Goal: Find specific page/section: Find specific page/section

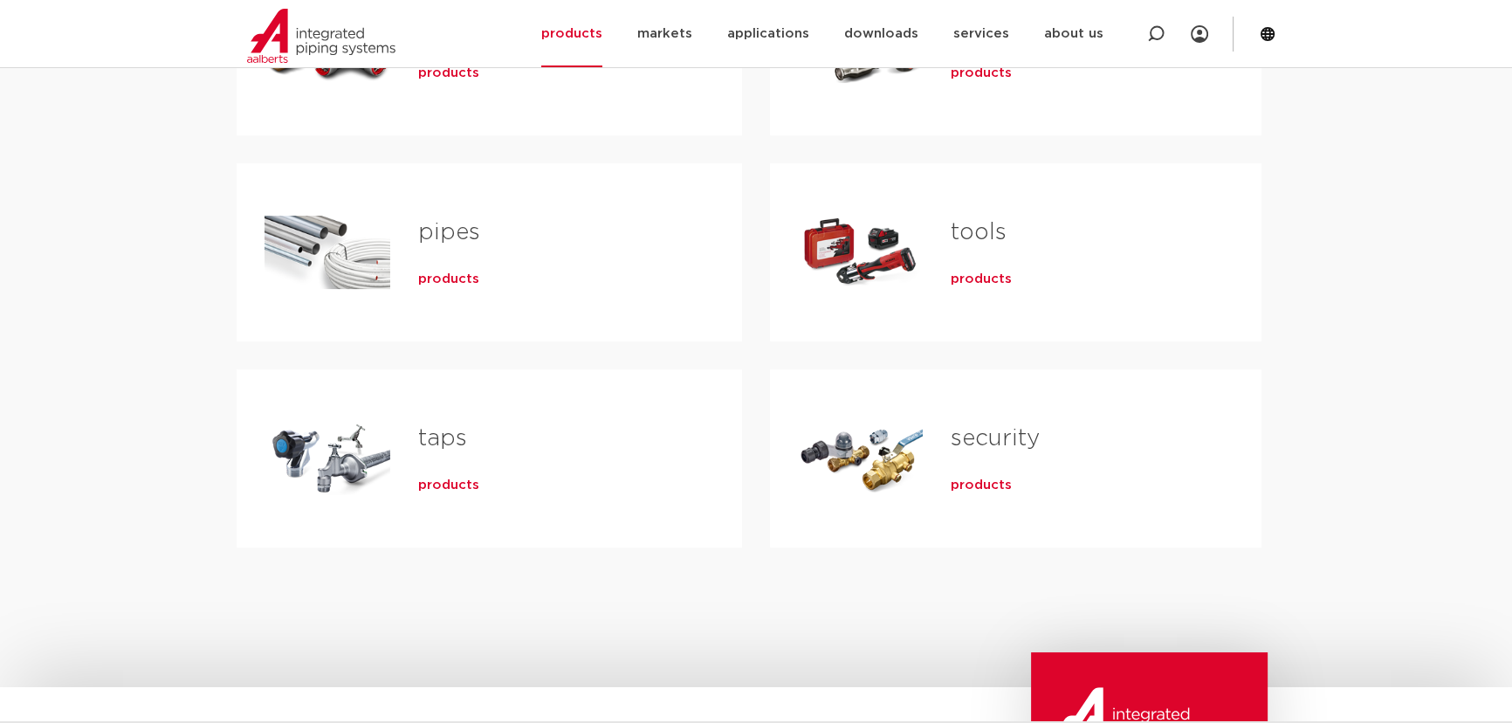
scroll to position [237, 0]
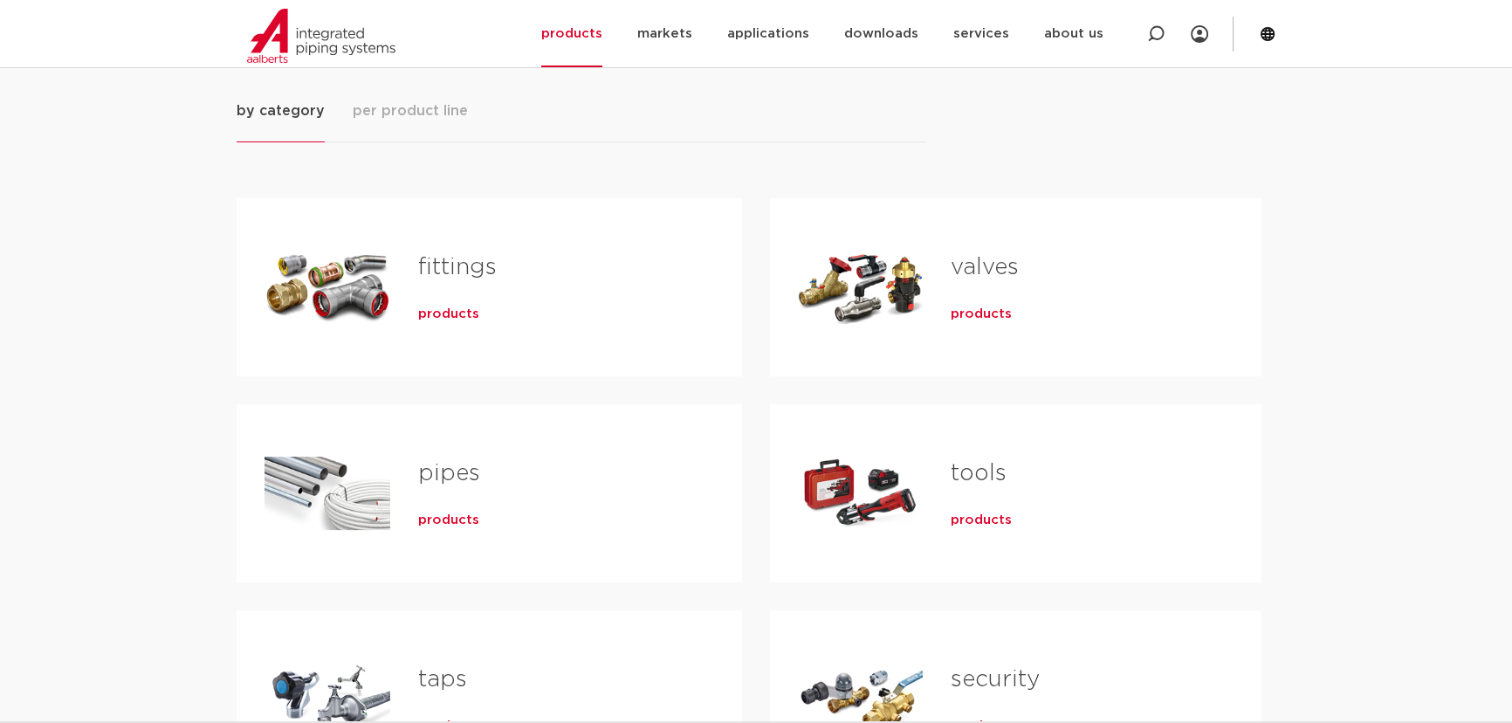
click at [448, 320] on font "products" at bounding box center [448, 313] width 61 height 13
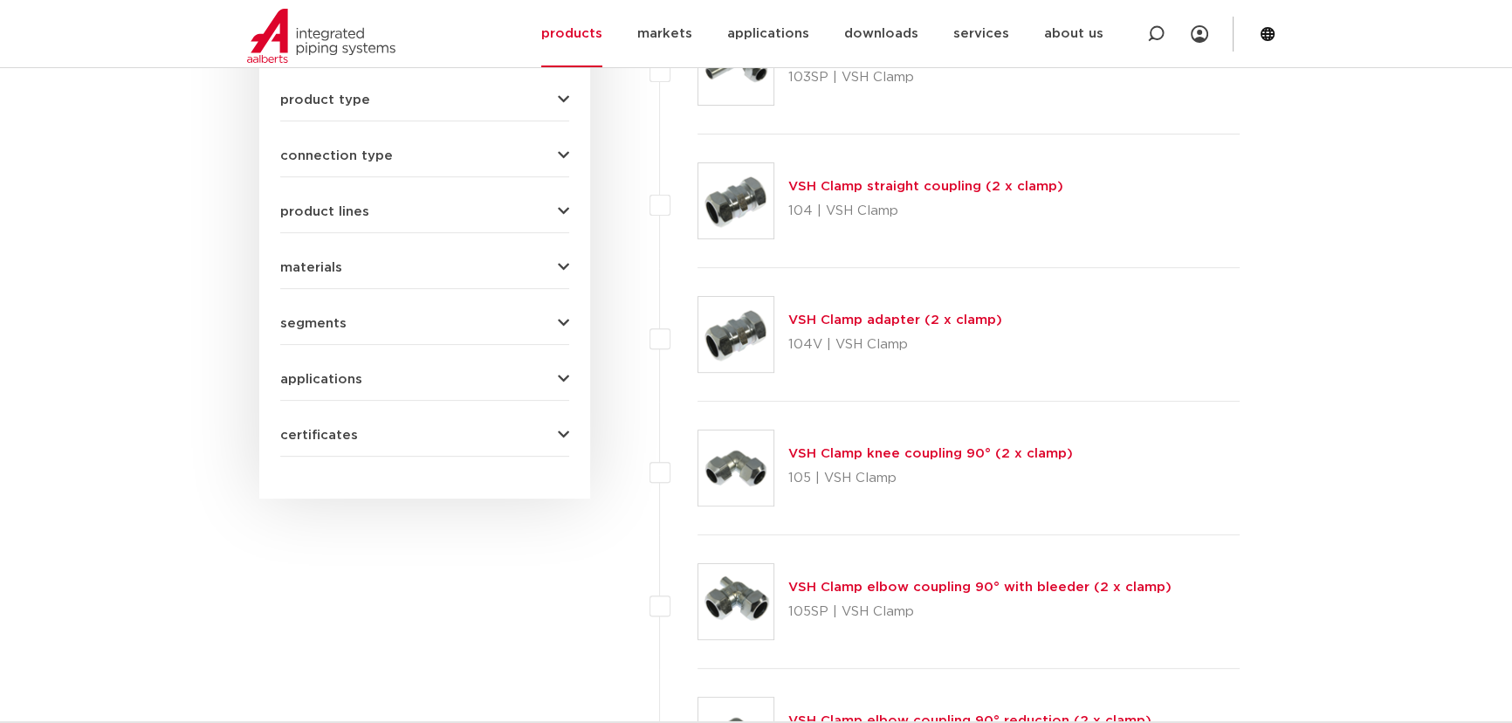
scroll to position [794, 0]
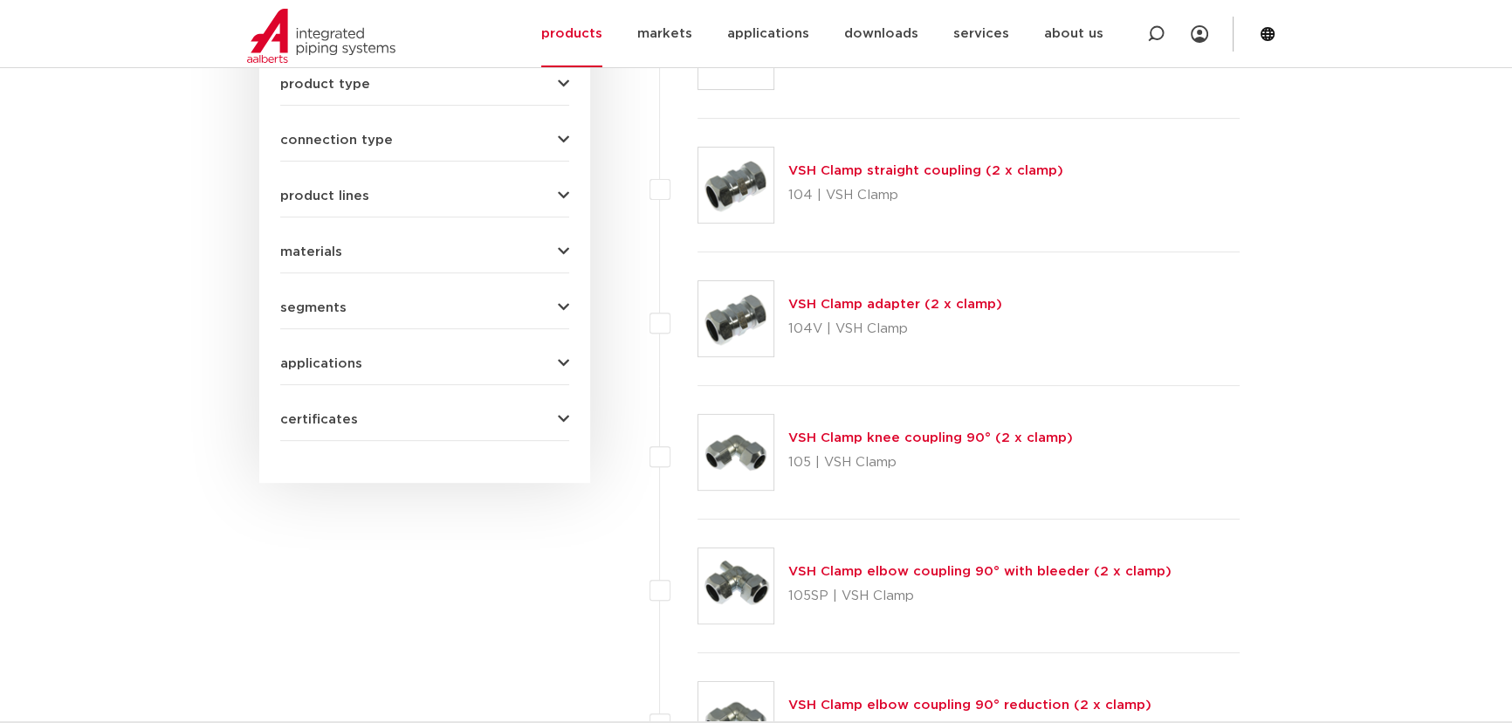
click at [541, 195] on form "search by name or product number all categories fittings fittings valves pipes …" at bounding box center [424, 34] width 289 height 814
click at [547, 91] on button "product type" at bounding box center [424, 84] width 289 height 13
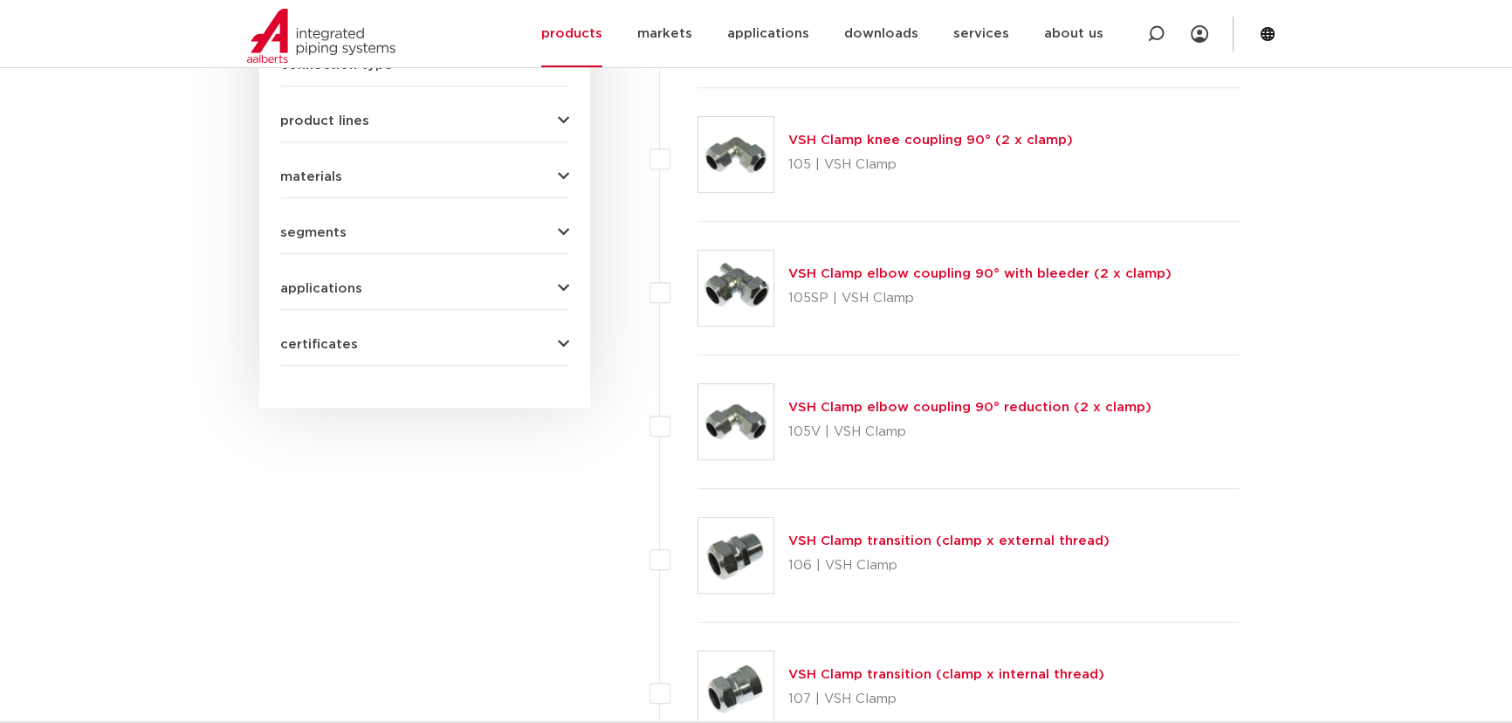
scroll to position [1111, 0]
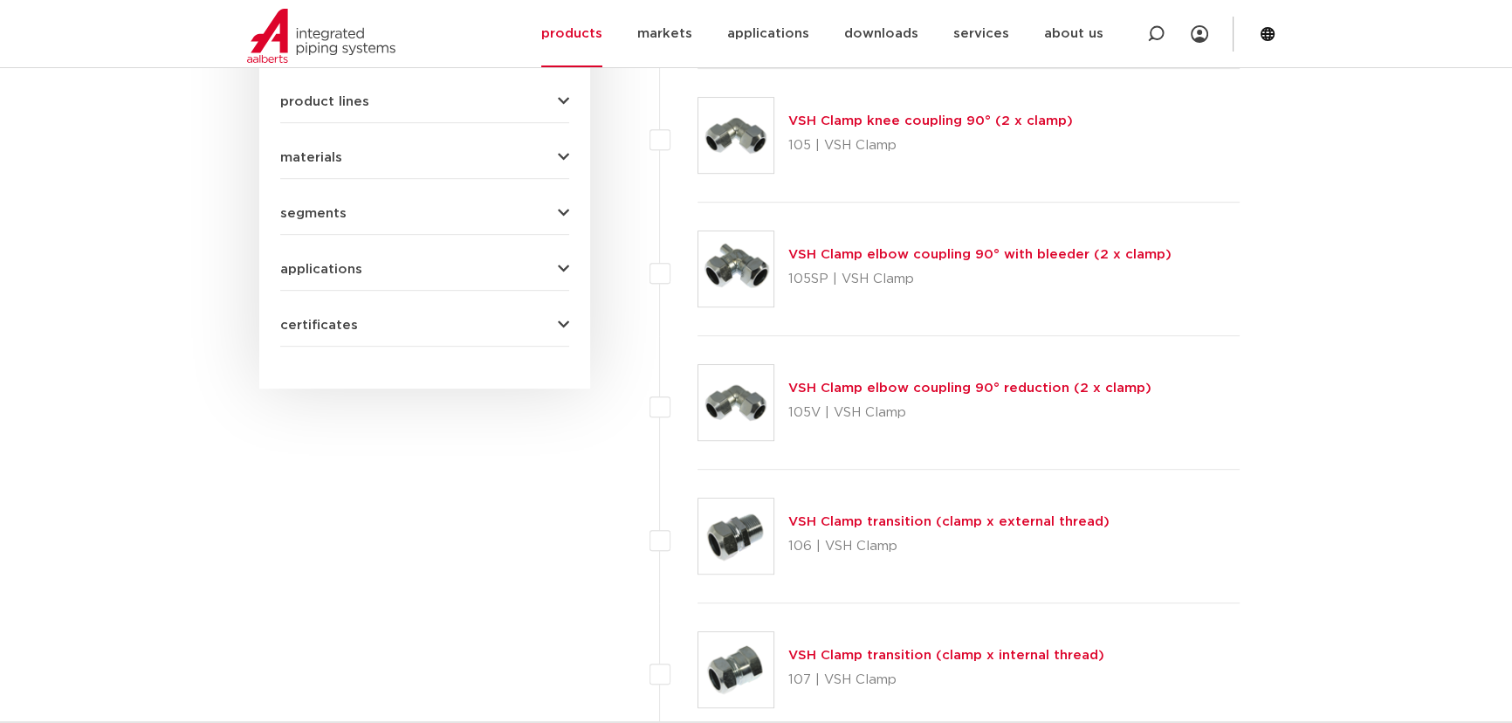
click at [558, 108] on icon "button" at bounding box center [563, 101] width 11 height 13
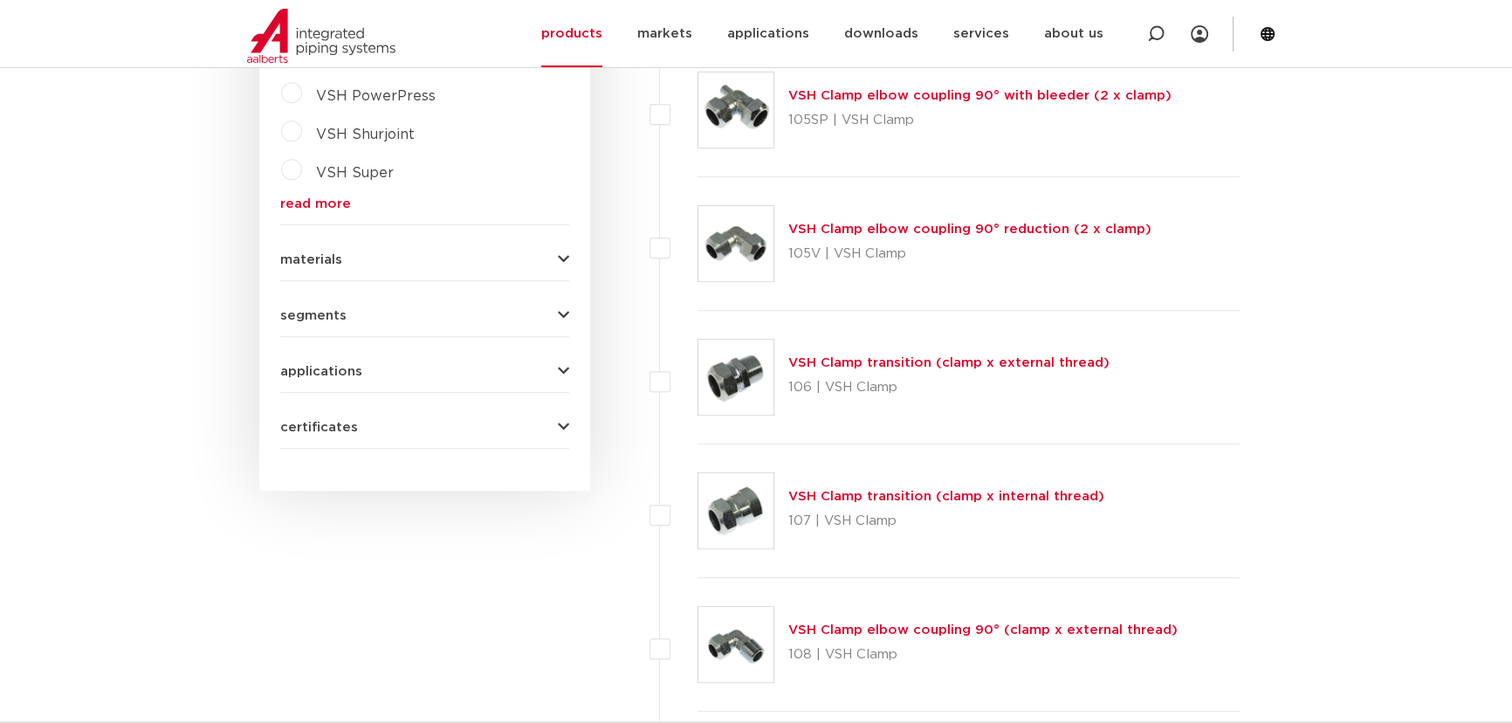
click at [558, 322] on icon "button" at bounding box center [563, 315] width 11 height 13
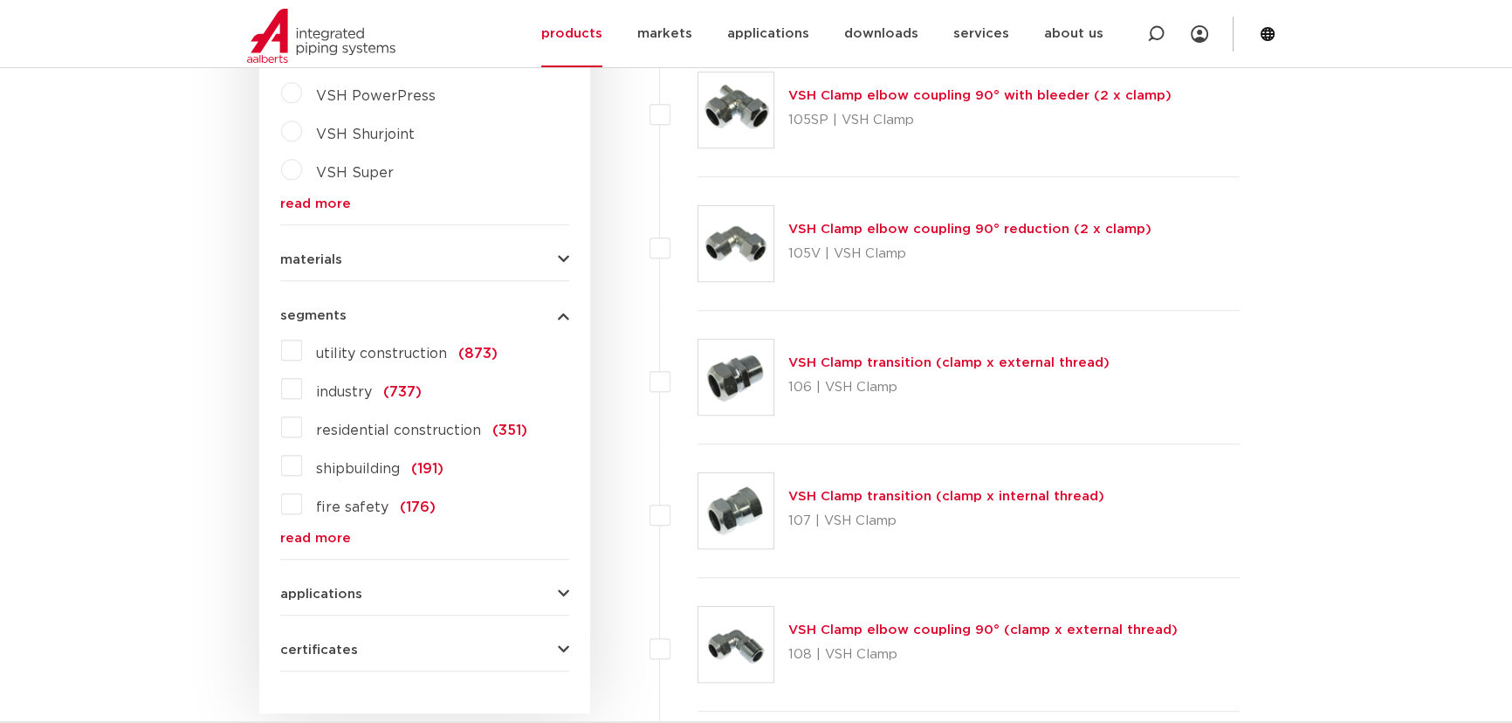
scroll to position [1587, 0]
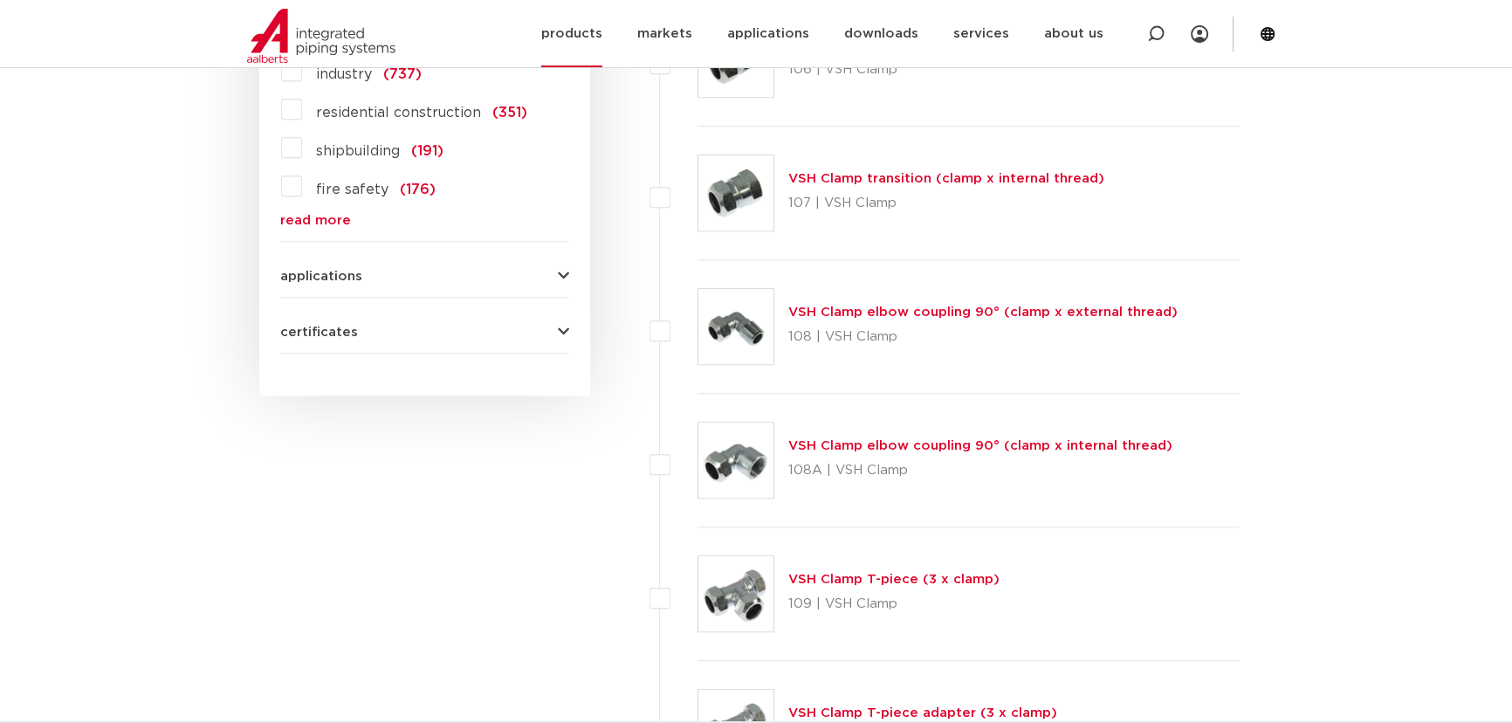
click at [602, 35] on font "products" at bounding box center [571, 33] width 61 height 13
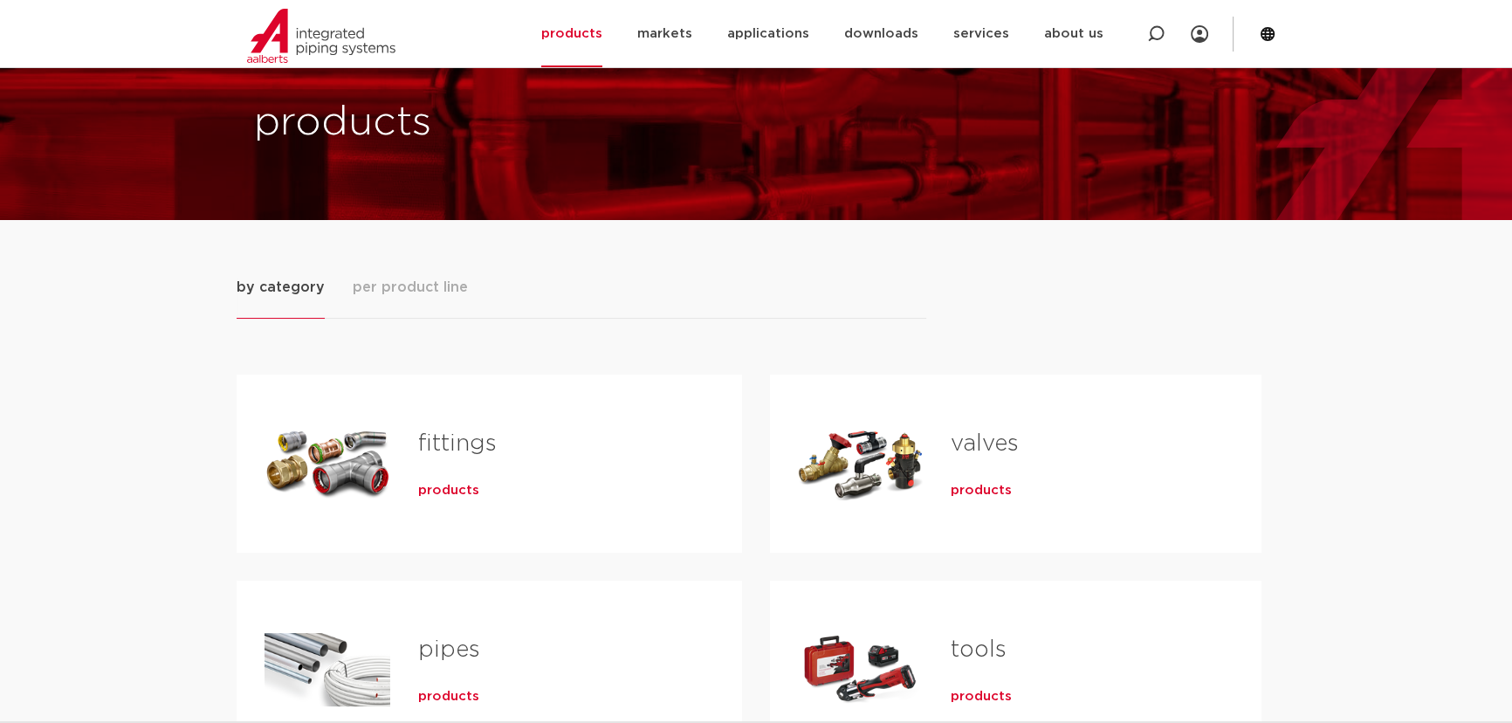
scroll to position [79, 0]
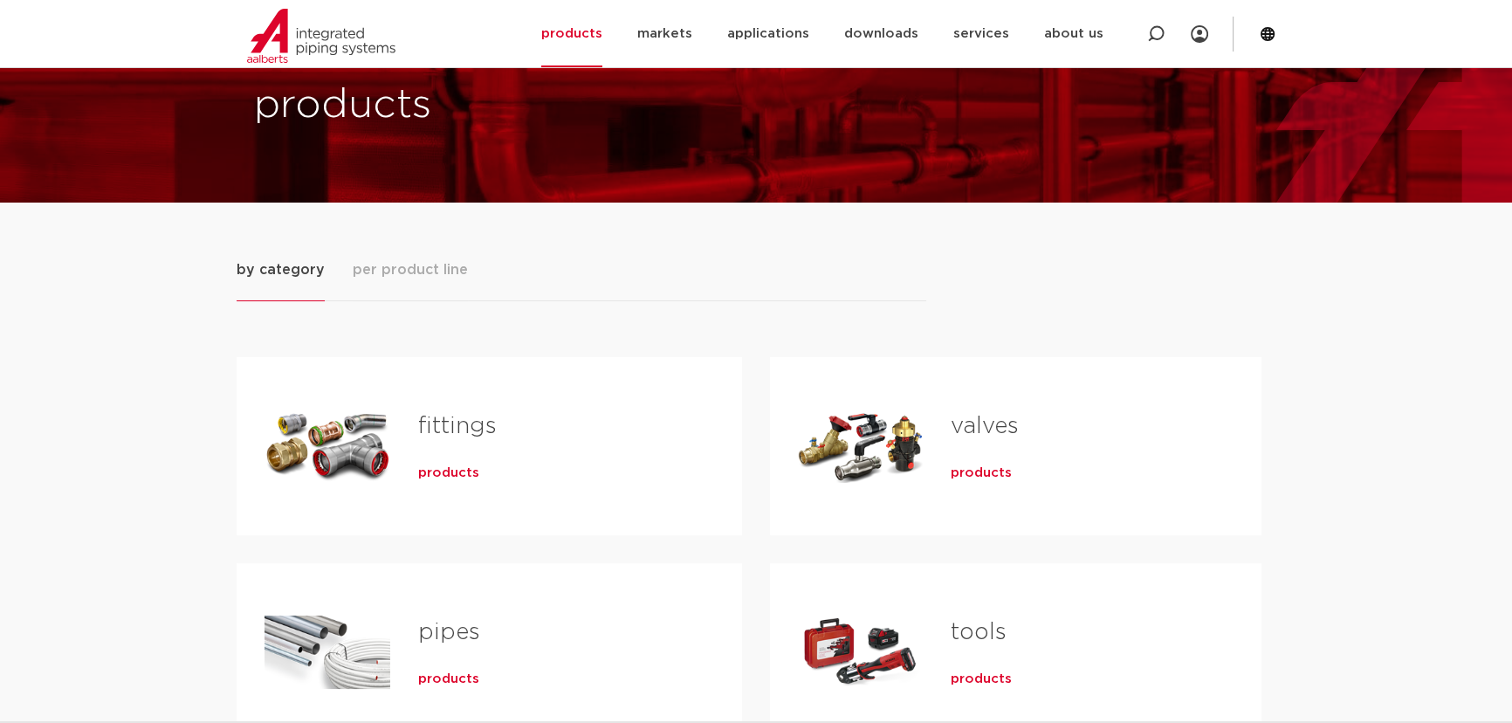
click at [442, 277] on font "per product line" at bounding box center [410, 269] width 115 height 21
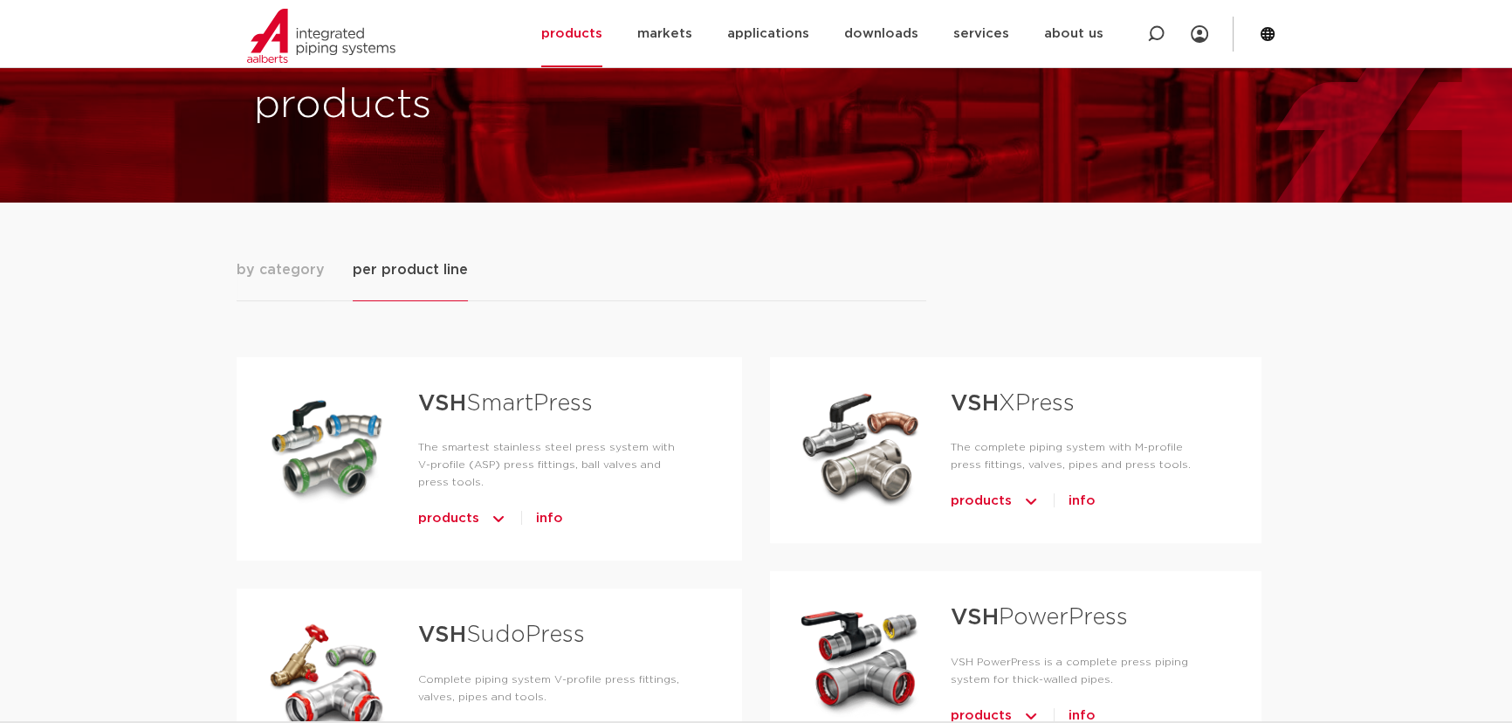
click at [302, 281] on button "by category" at bounding box center [281, 280] width 88 height 42
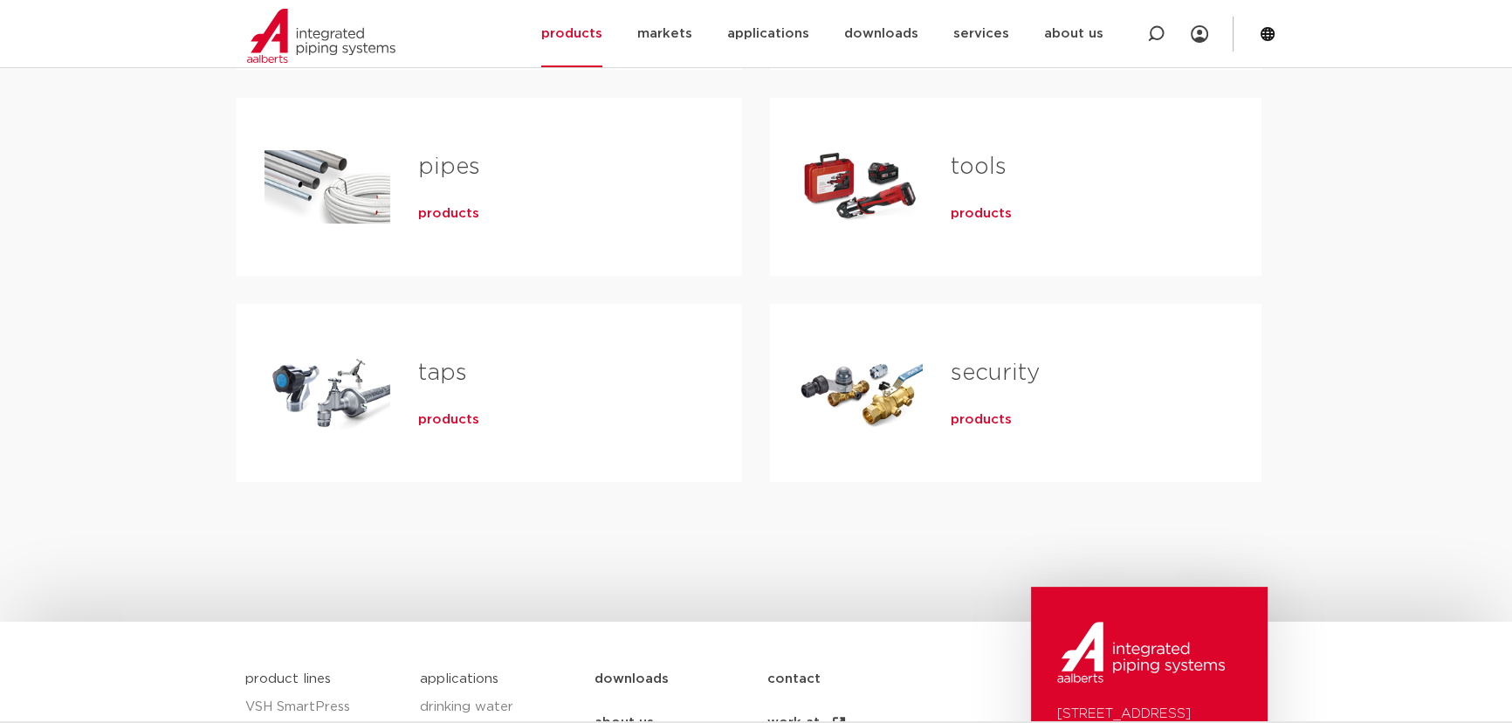
scroll to position [555, 0]
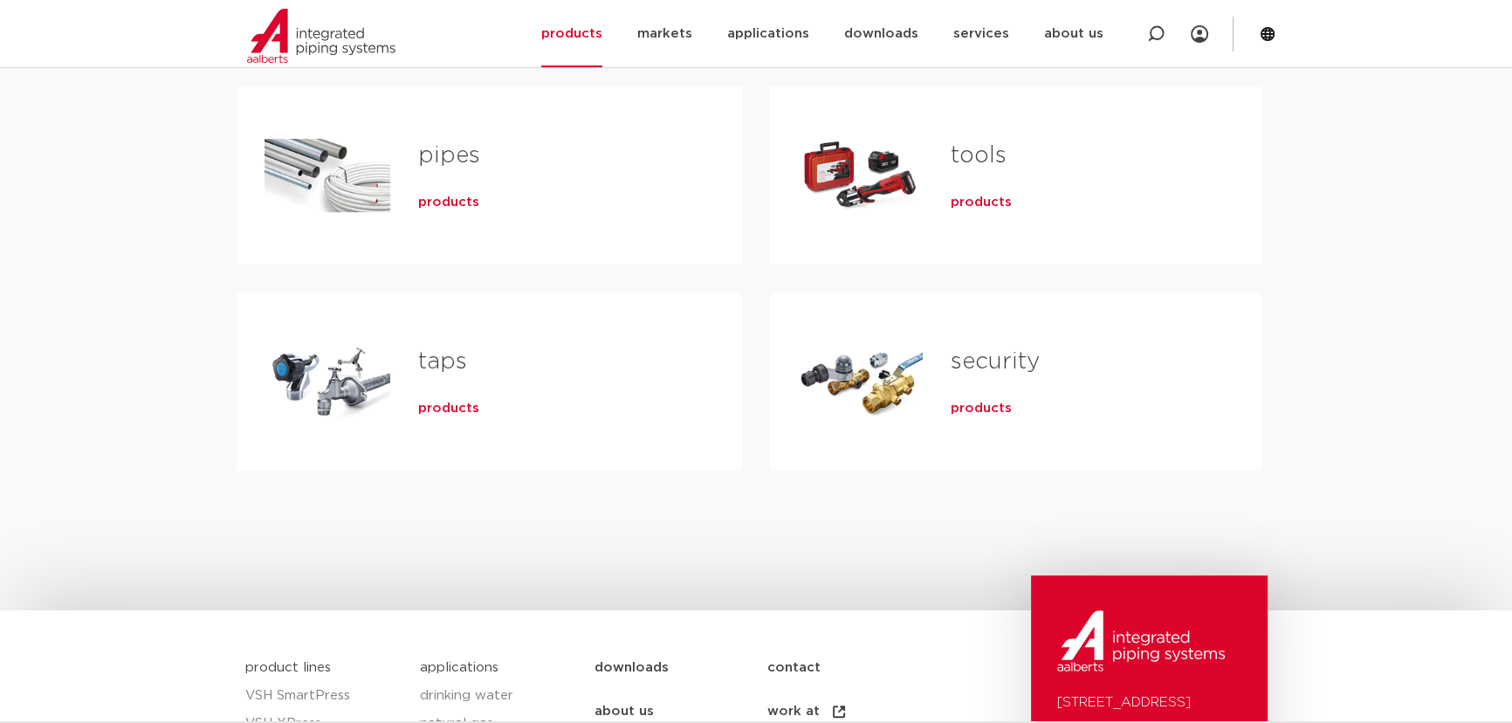
click at [441, 201] on font "products" at bounding box center [448, 202] width 61 height 13
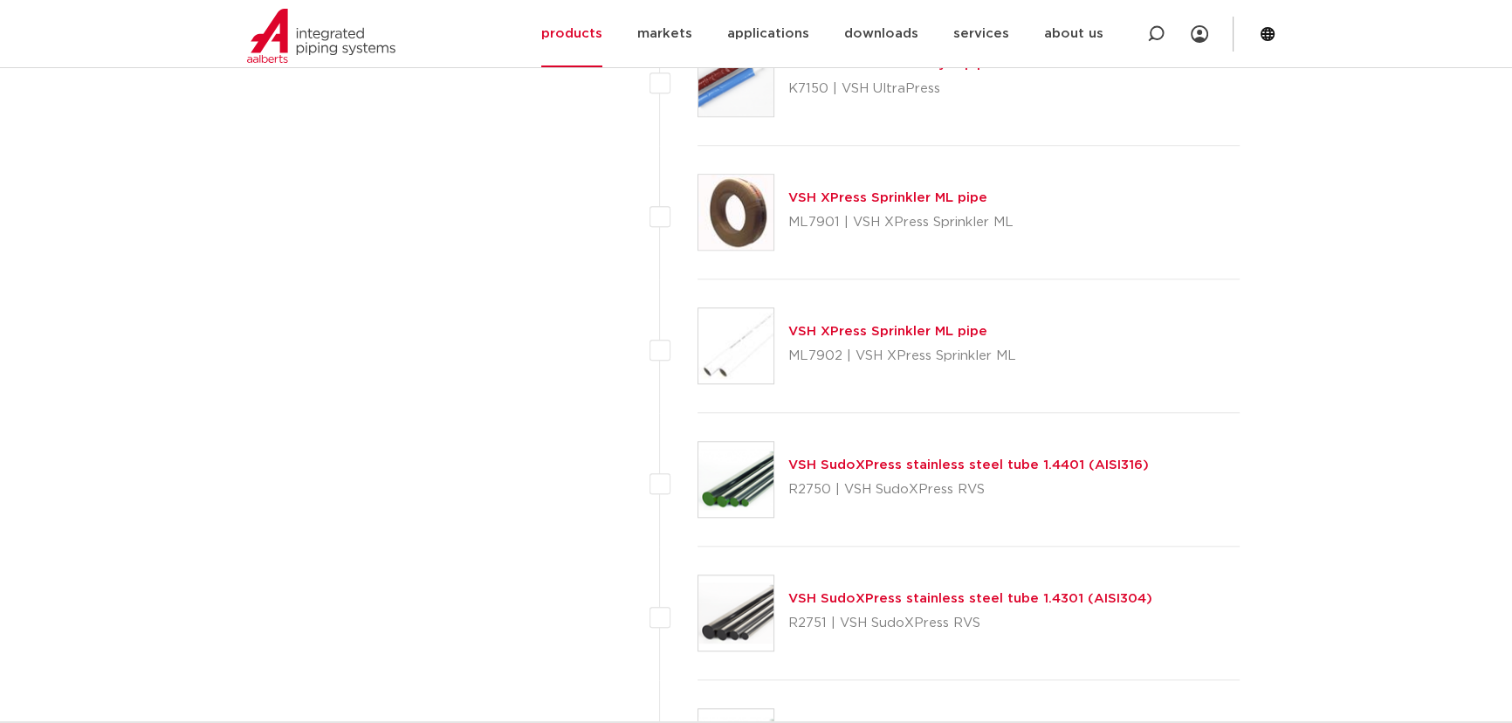
scroll to position [1984, 0]
